Goal: Register for event/course

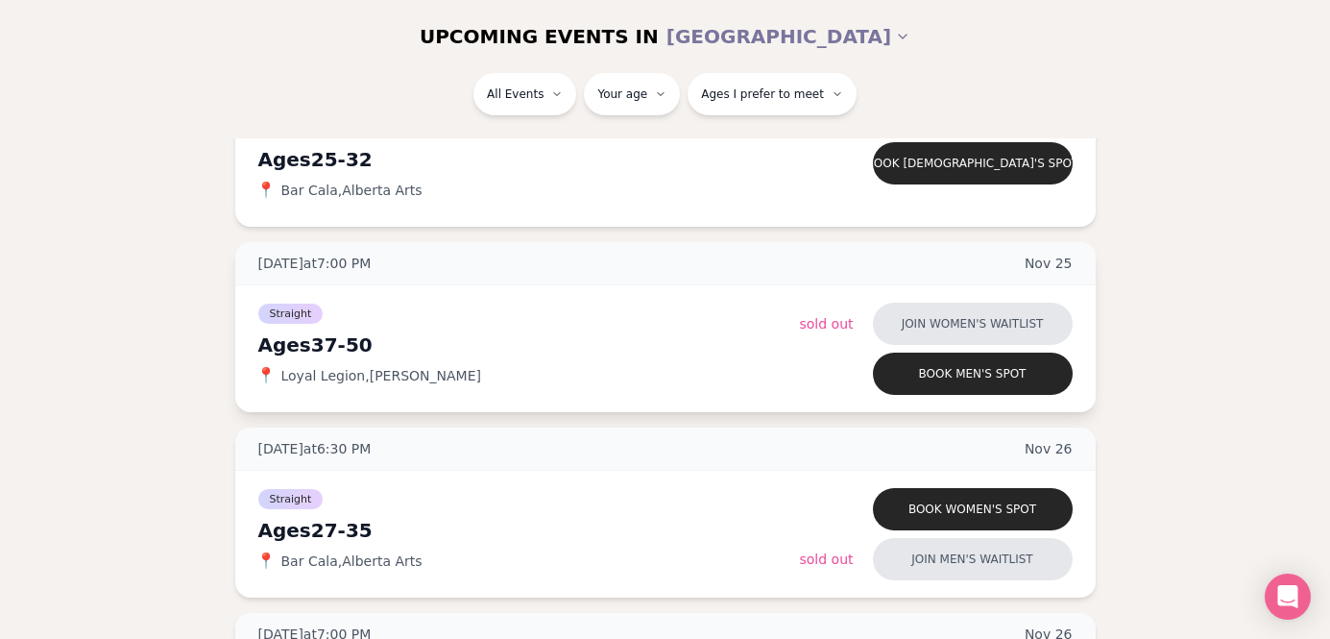
scroll to position [8872, 0]
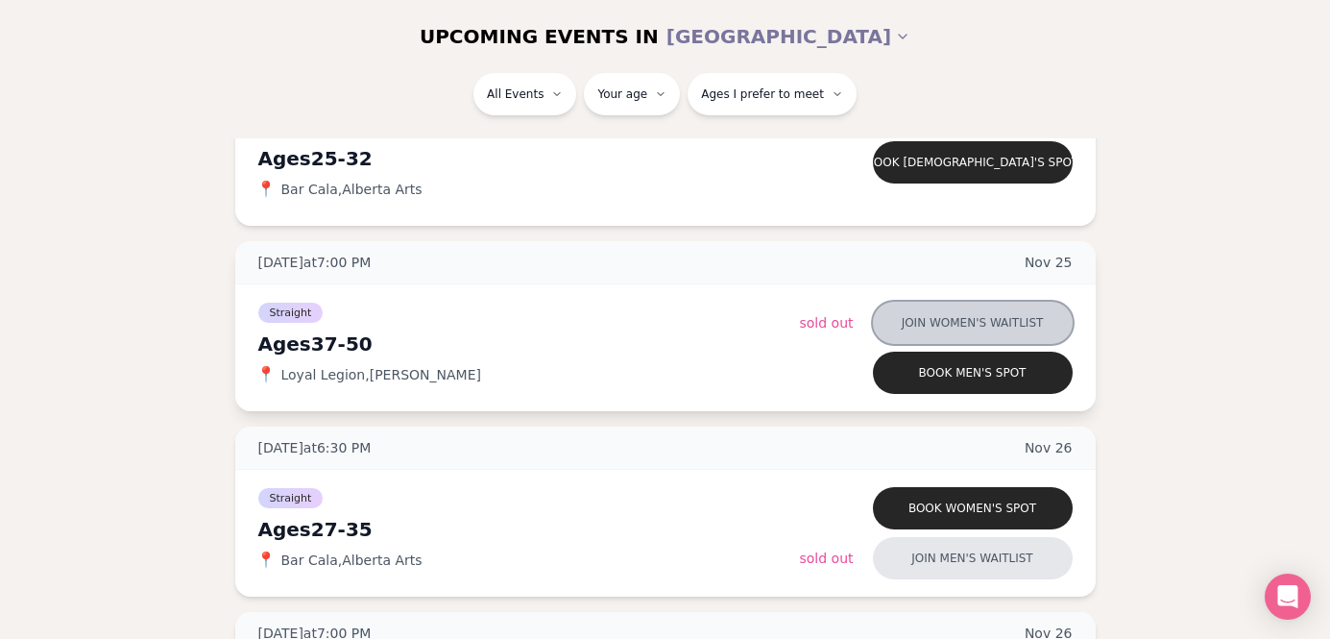
click at [893, 315] on button "Join women's waitlist" at bounding box center [973, 323] width 200 height 42
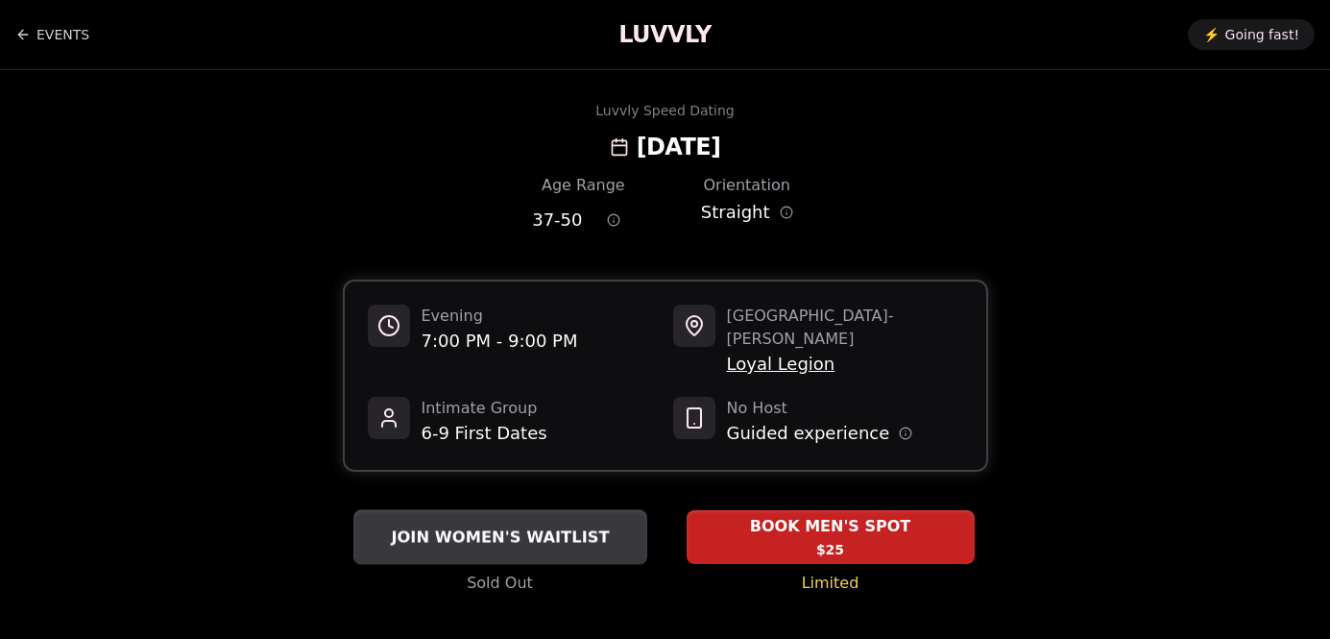
click at [599, 525] on span "JOIN WOMEN'S WAITLIST" at bounding box center [500, 536] width 226 height 23
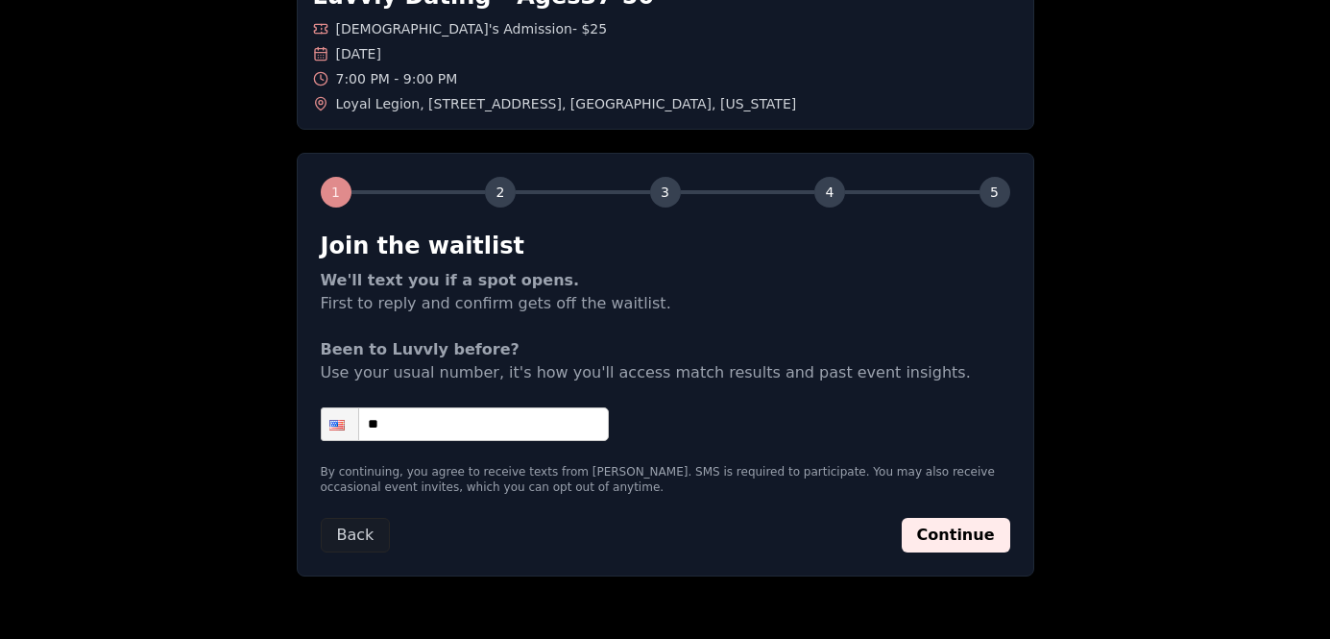
scroll to position [158, 0]
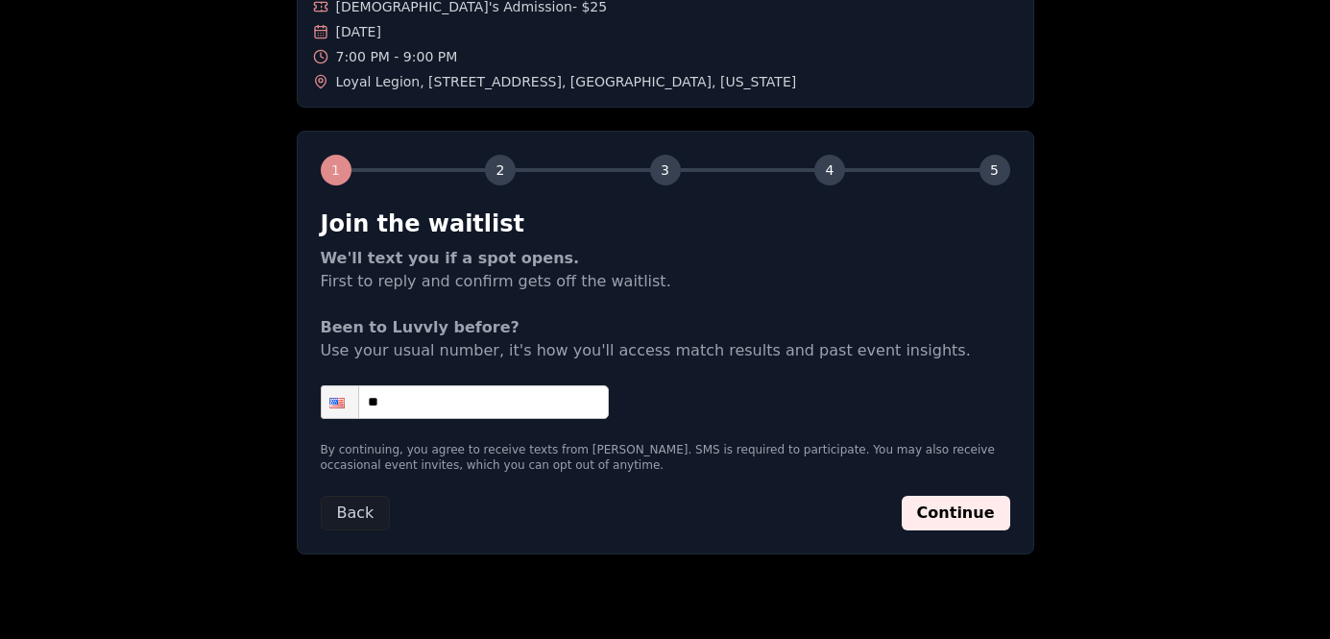
click at [473, 409] on input "**" at bounding box center [465, 402] width 288 height 34
type input "**********"
click at [938, 510] on button "Continue" at bounding box center [956, 513] width 109 height 35
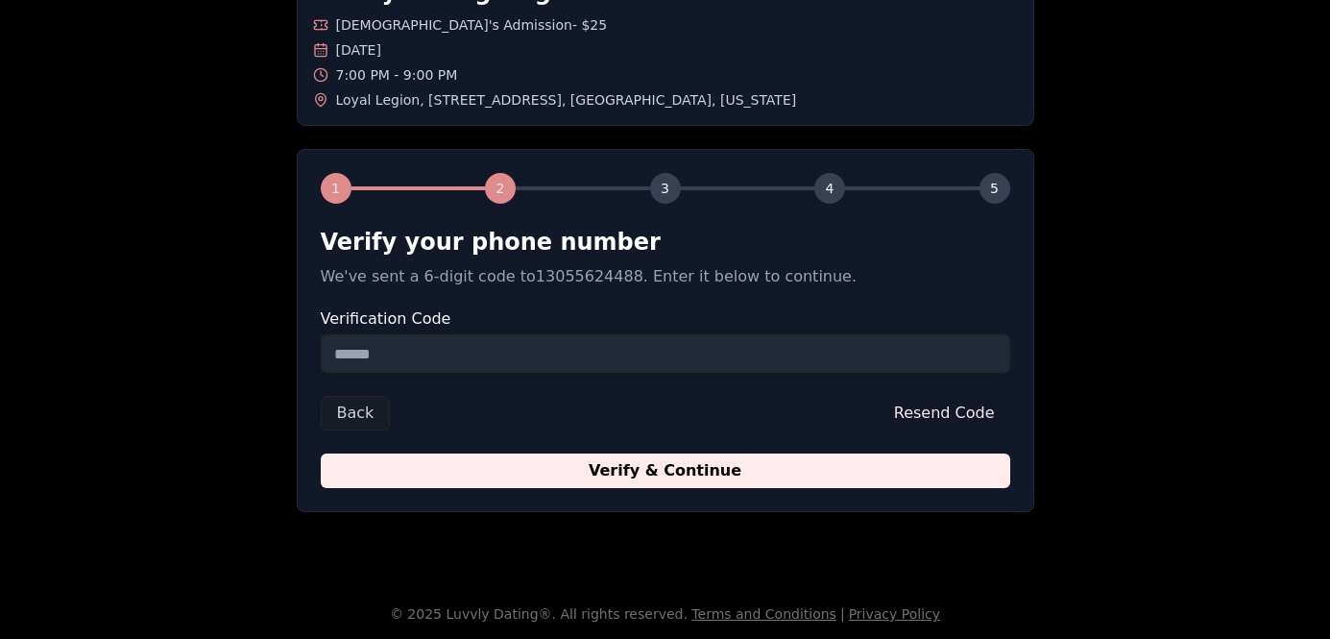
scroll to position [0, 0]
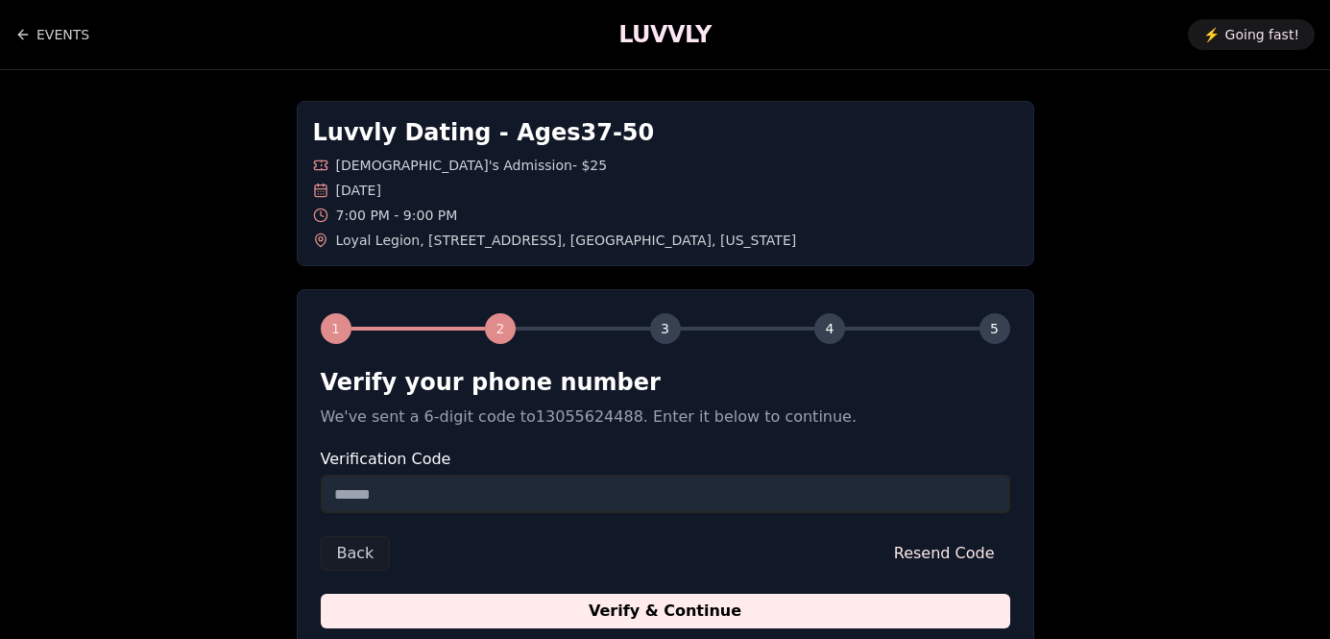
click at [390, 495] on input "Verification Code" at bounding box center [666, 493] width 690 height 38
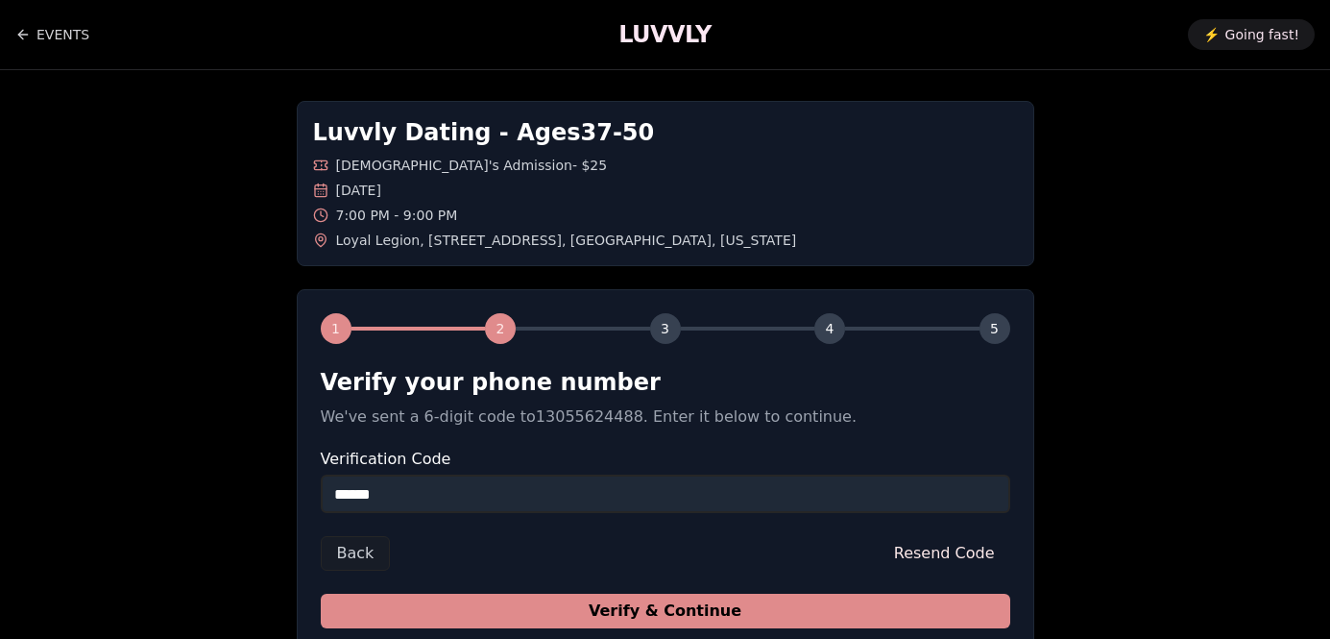
type input "******"
click at [570, 618] on button "Verify & Continue" at bounding box center [666, 611] width 690 height 35
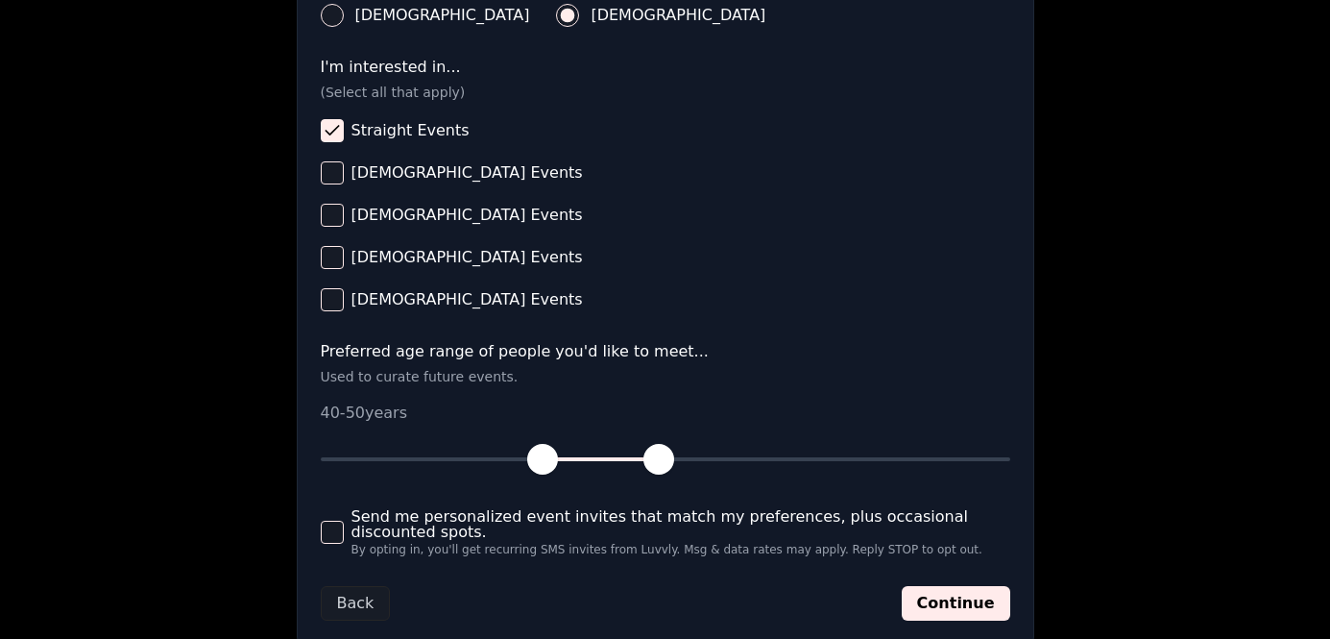
scroll to position [893, 0]
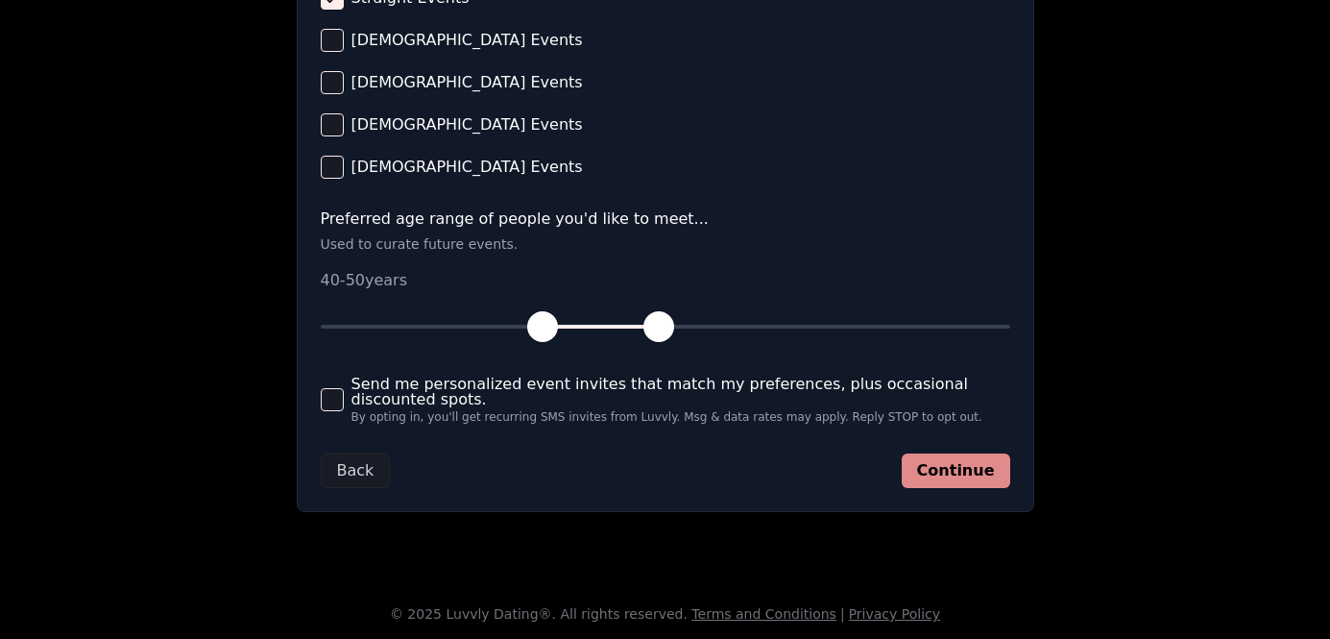
click at [963, 481] on button "Continue" at bounding box center [956, 470] width 109 height 35
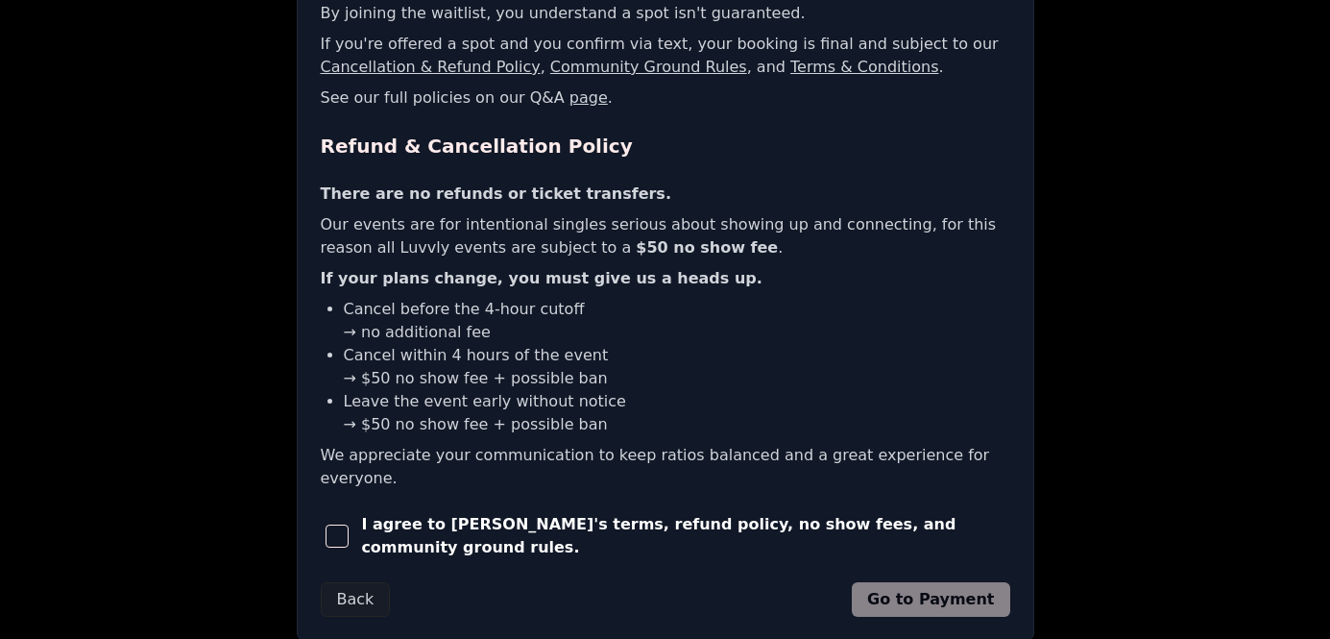
scroll to position [406, 0]
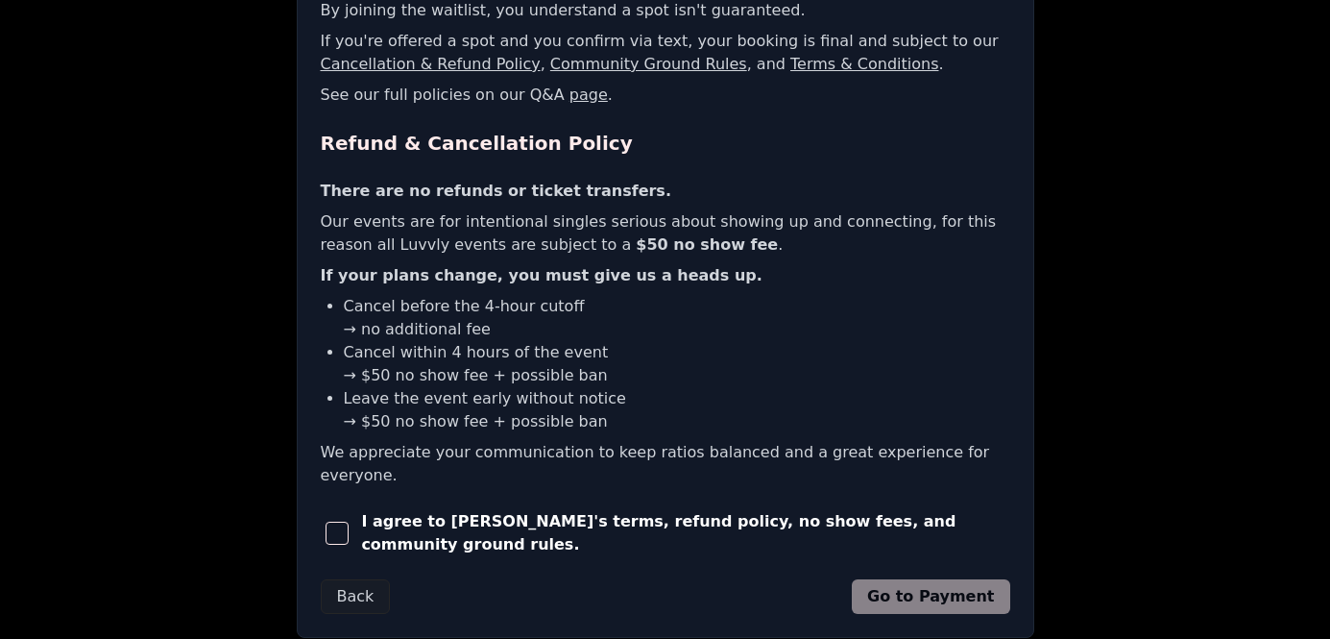
click at [335, 522] on span "button" at bounding box center [337, 533] width 23 height 23
click at [931, 579] on button "Go to Payment" at bounding box center [931, 596] width 158 height 35
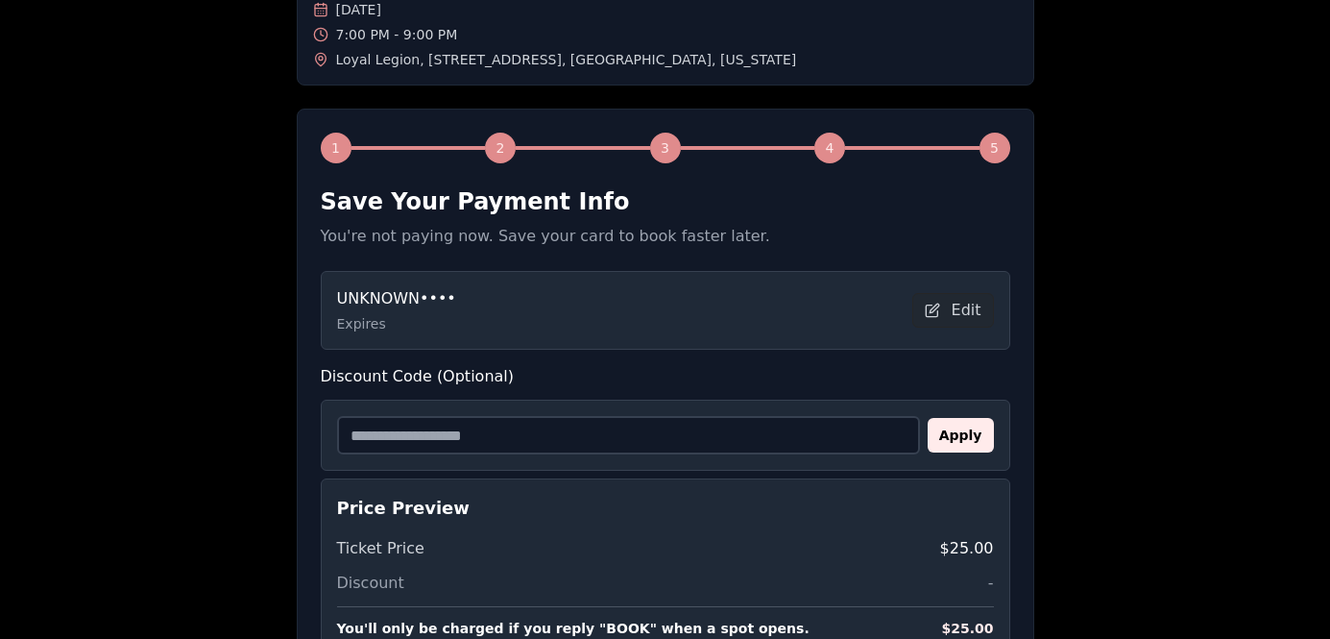
scroll to position [174, 0]
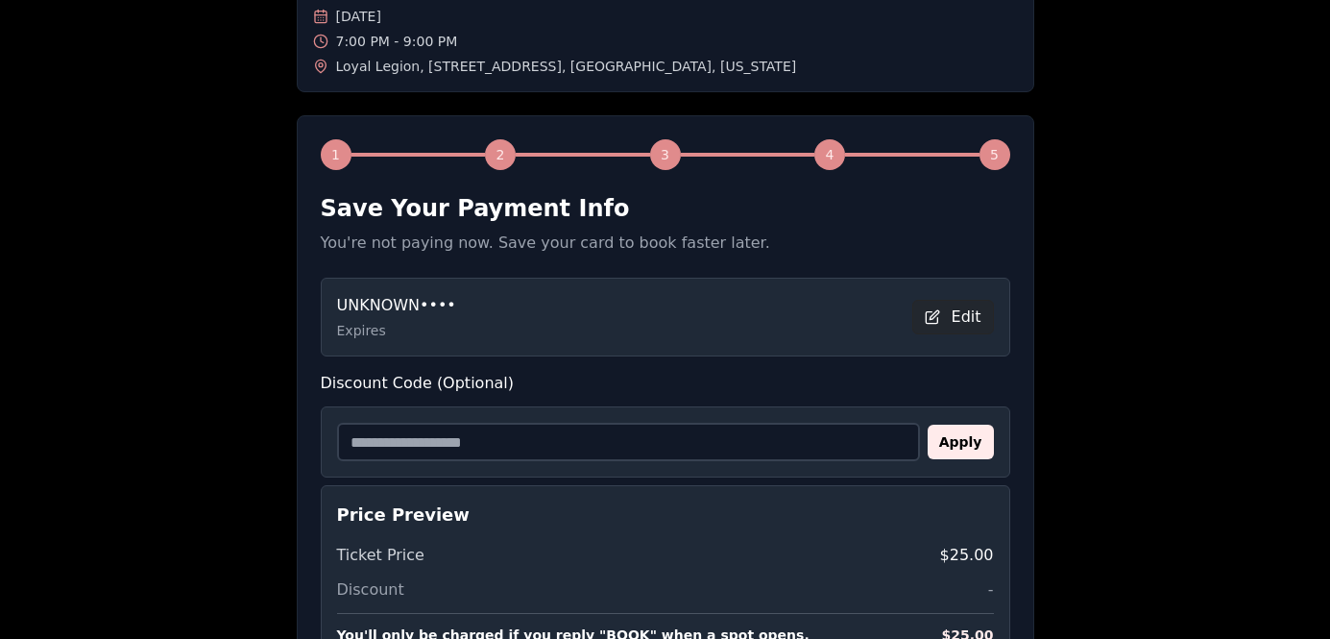
click at [958, 318] on button "Edit" at bounding box center [953, 317] width 82 height 35
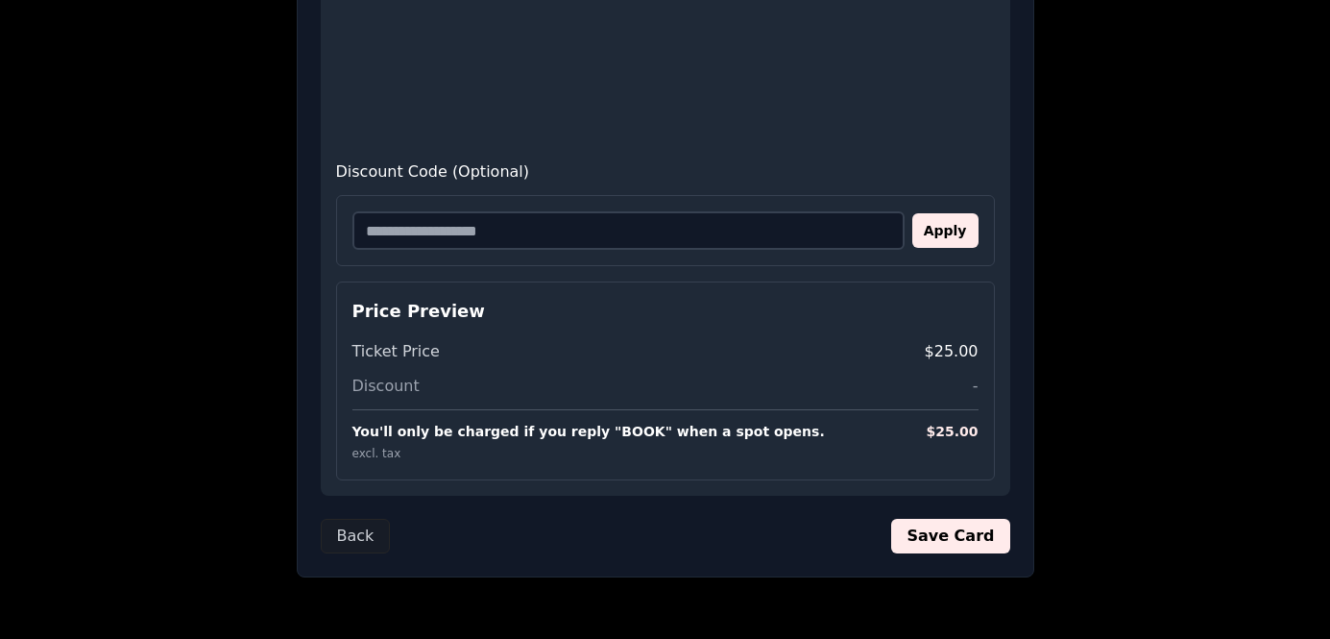
scroll to position [572, 0]
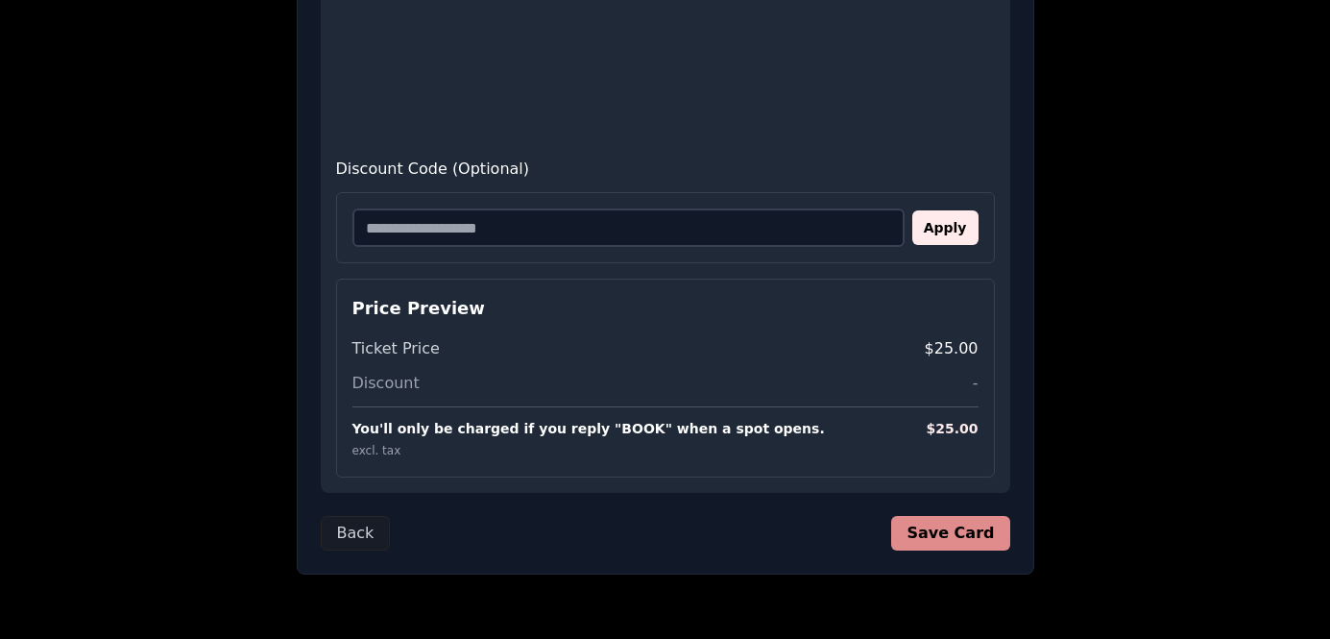
click at [978, 536] on button "Save Card" at bounding box center [950, 533] width 118 height 35
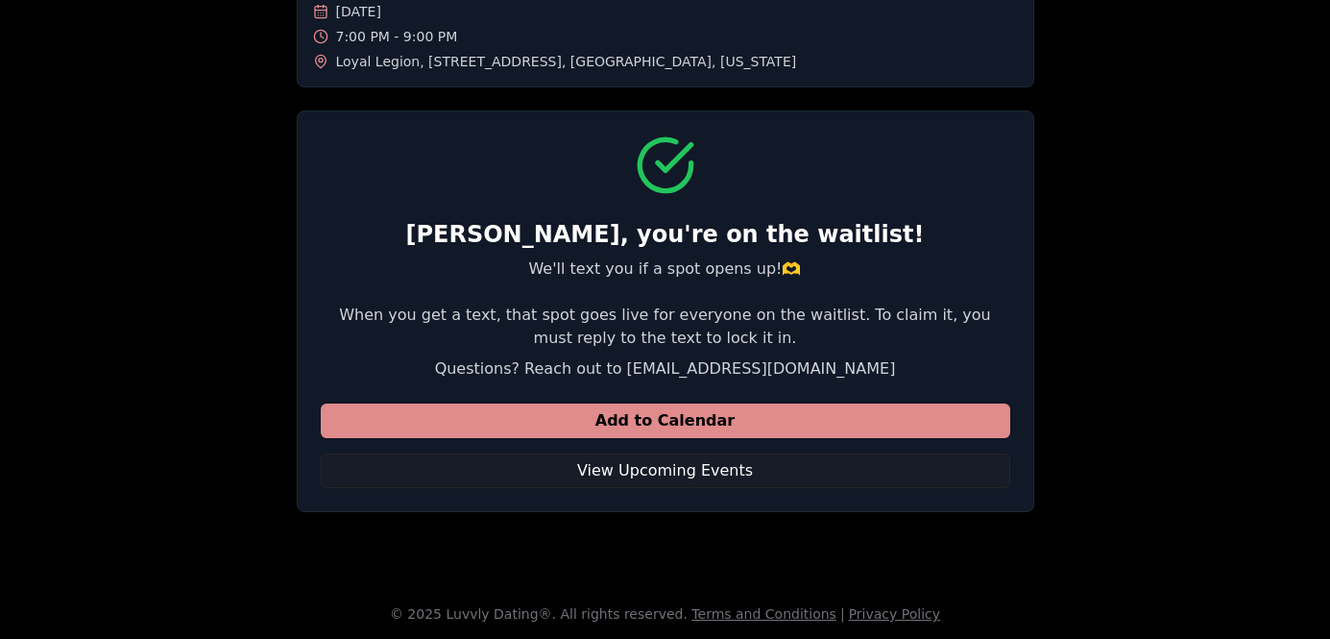
scroll to position [0, 0]
